Goal: Information Seeking & Learning: Learn about a topic

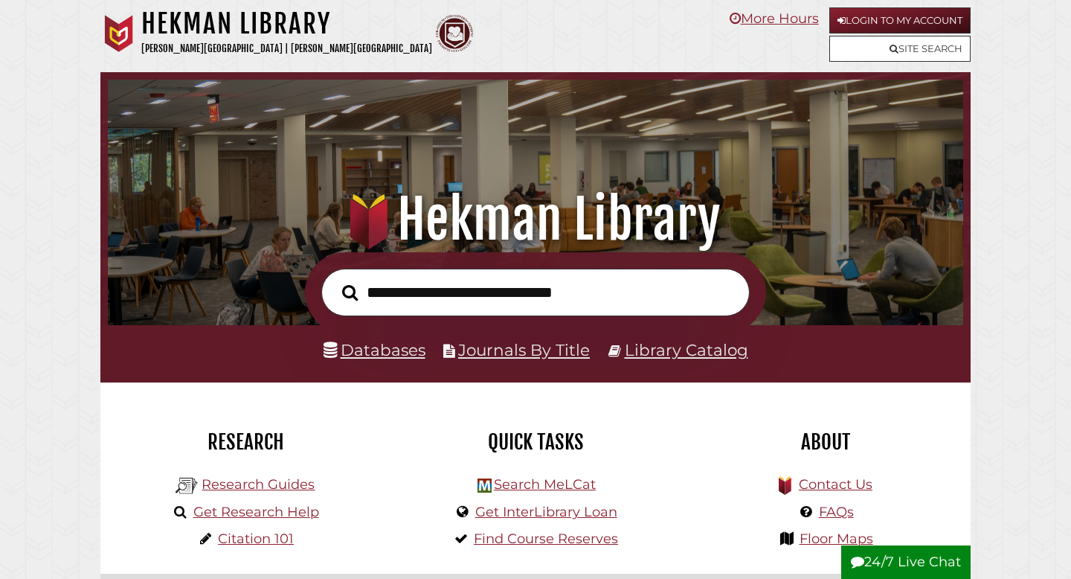
scroll to position [283, 848]
click at [441, 302] on input "text" at bounding box center [535, 293] width 428 height 48
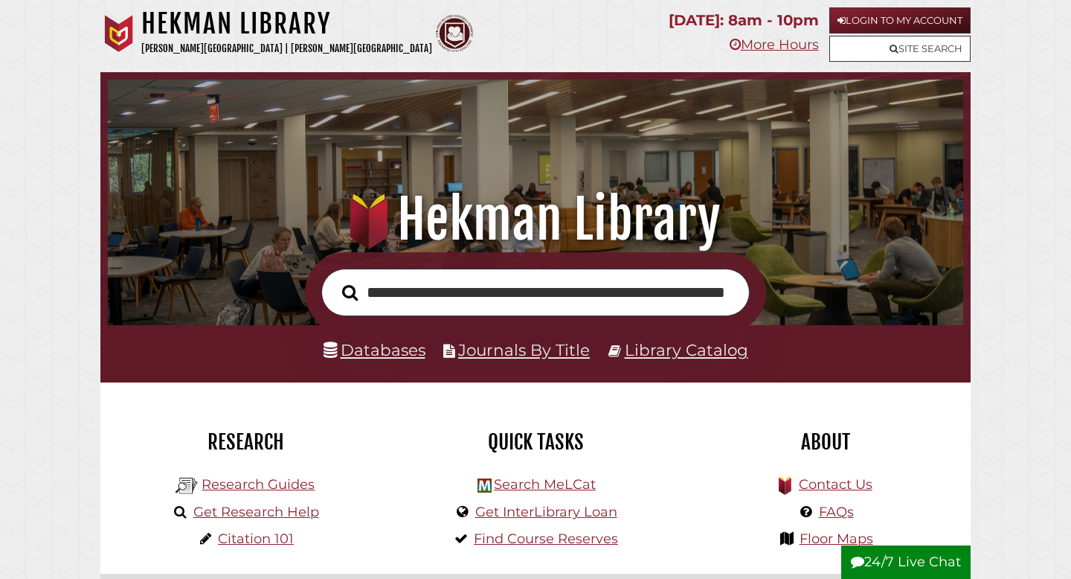
scroll to position [0, 90]
type input "**********"
click at [335, 280] on button "Search" at bounding box center [350, 292] width 30 height 25
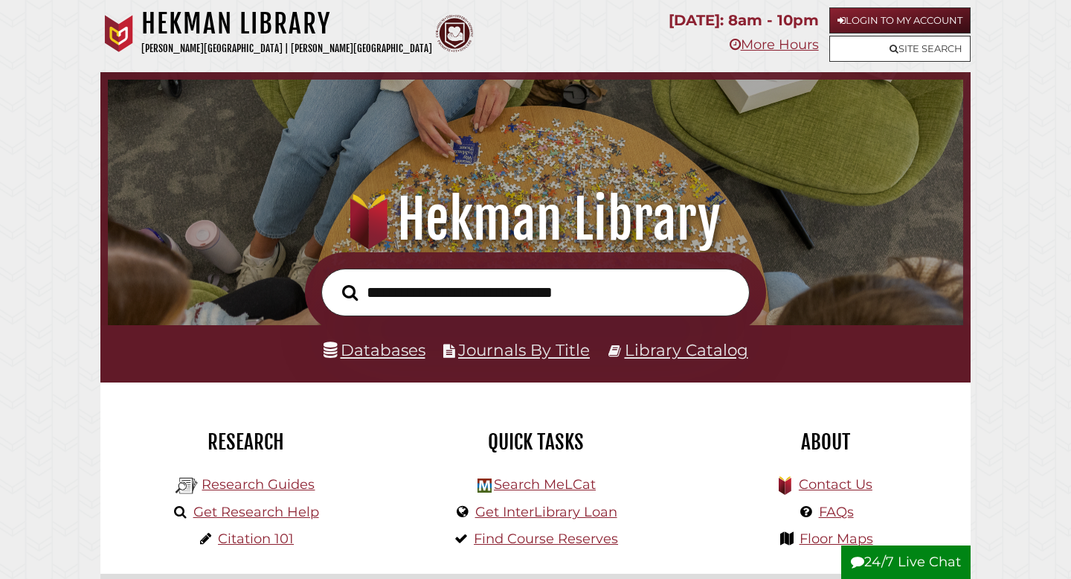
scroll to position [283, 848]
click at [405, 349] on link "Databases" at bounding box center [375, 349] width 102 height 19
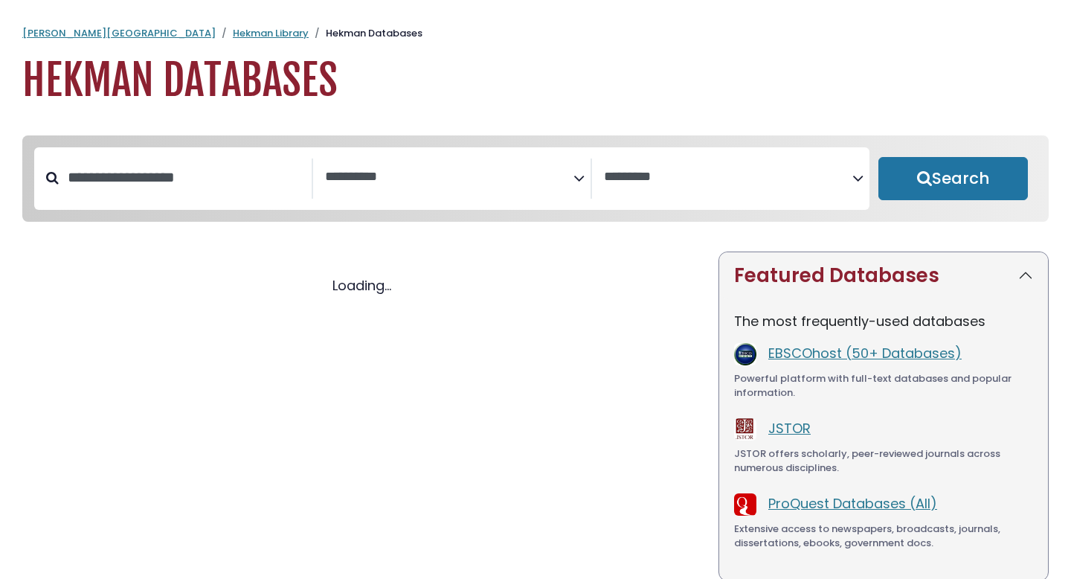
select select "Database Subject Filter"
select select "Database Vendors Filter"
select select "Database Subject Filter"
select select "Database Vendors Filter"
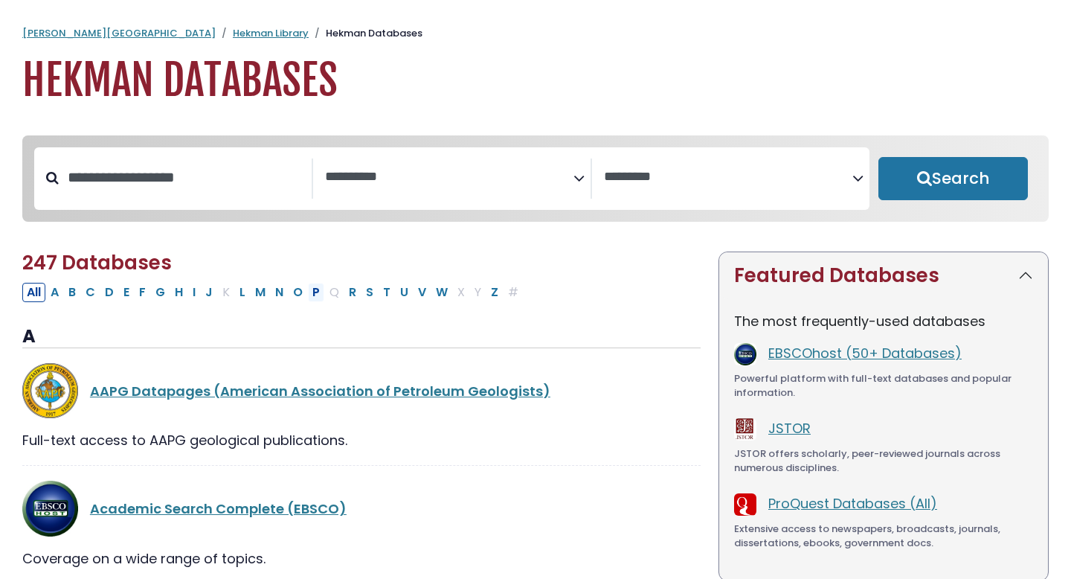
click at [323, 295] on button "P" at bounding box center [316, 292] width 16 height 19
select select "Database Subject Filter"
select select "Database Vendors Filter"
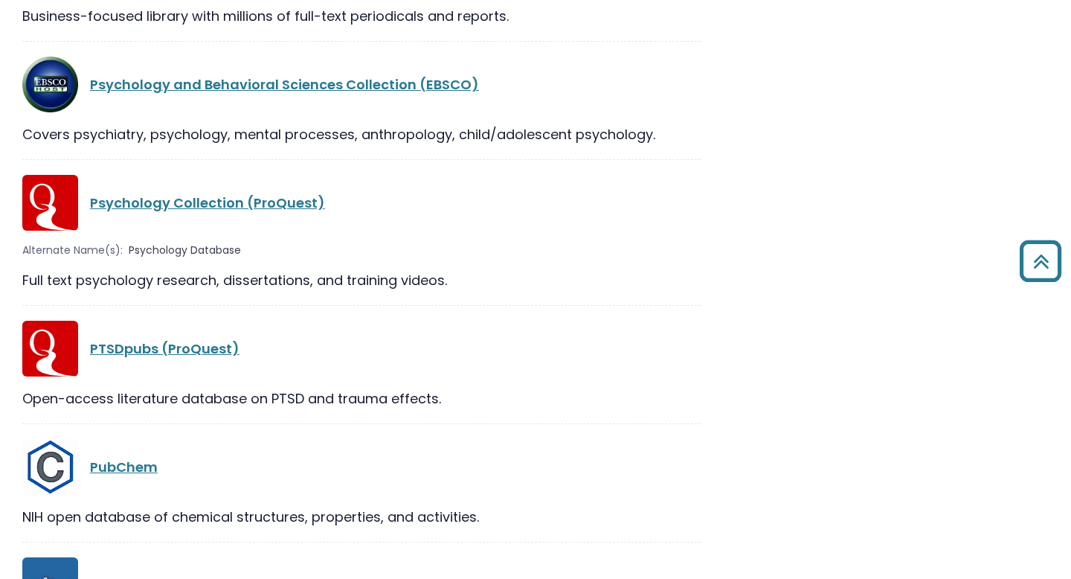
scroll to position [2386, 0]
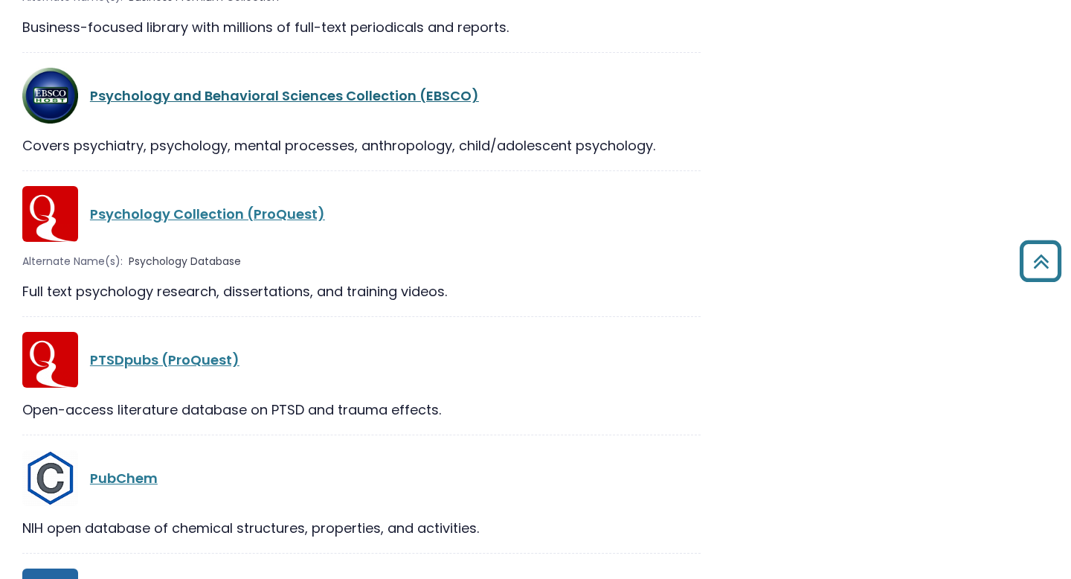
click at [334, 99] on link "Psychology and Behavioral Sciences Collection (EBSCO)" at bounding box center [284, 95] width 389 height 19
